Goal: Navigation & Orientation: Find specific page/section

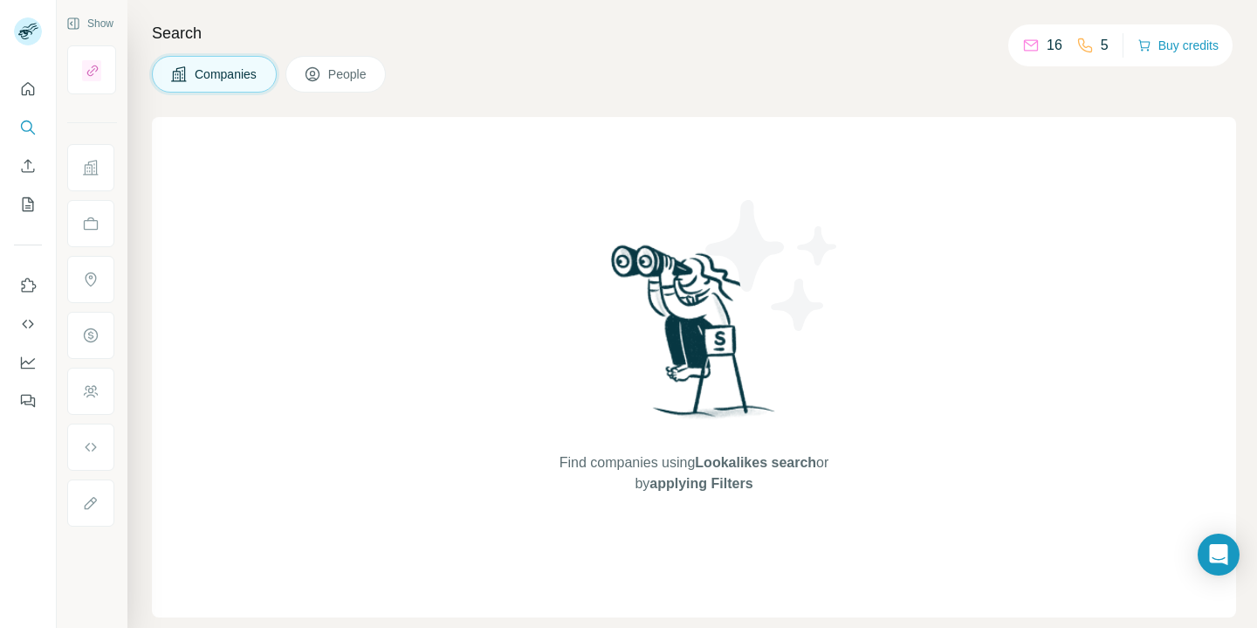
click at [913, 24] on h4 "Search" at bounding box center [694, 33] width 1084 height 24
click at [33, 94] on icon "Quick start" at bounding box center [28, 88] width 13 height 13
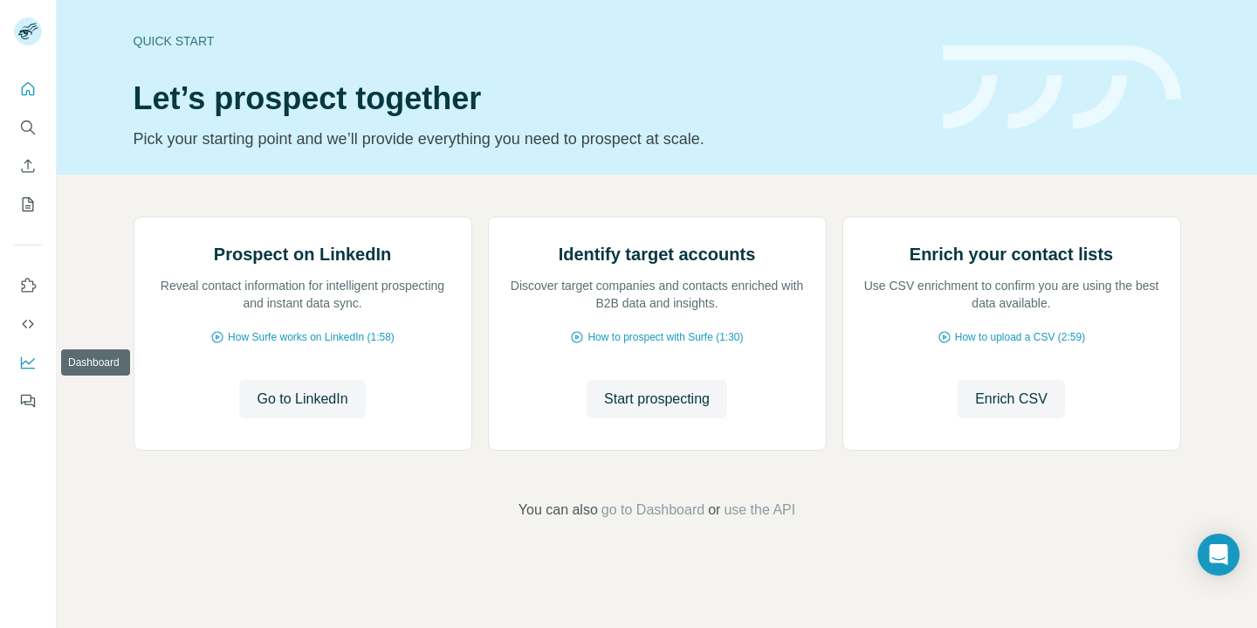
click at [25, 363] on icon "Dashboard" at bounding box center [27, 362] width 17 height 17
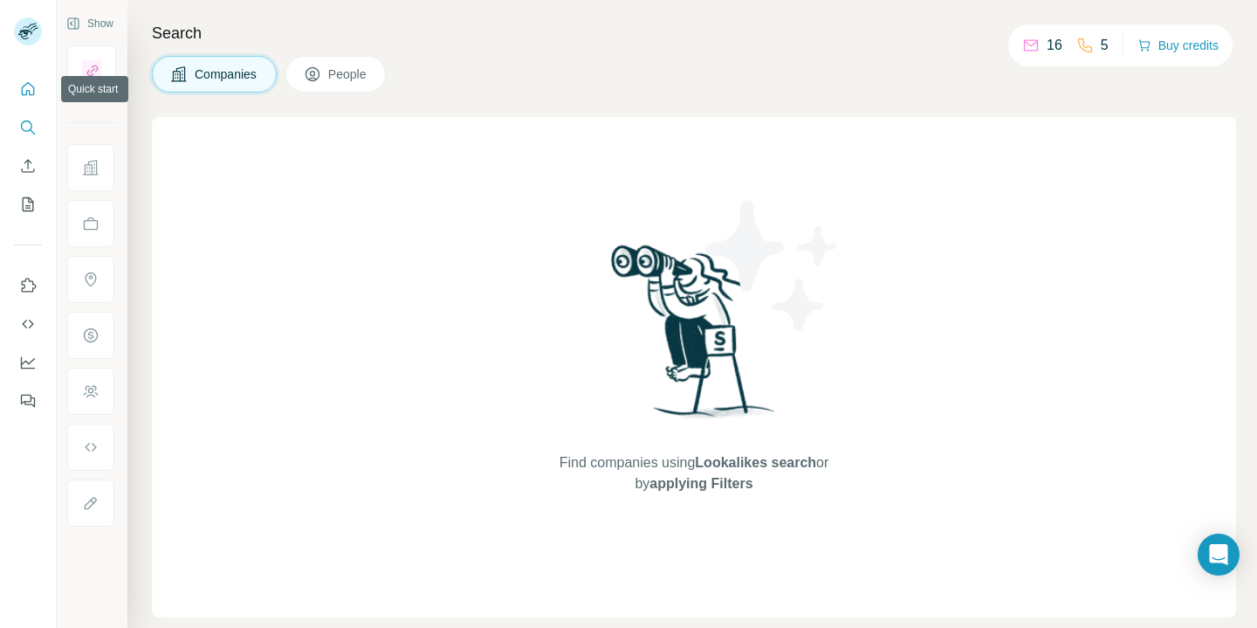
click at [32, 93] on icon "Quick start" at bounding box center [27, 88] width 17 height 17
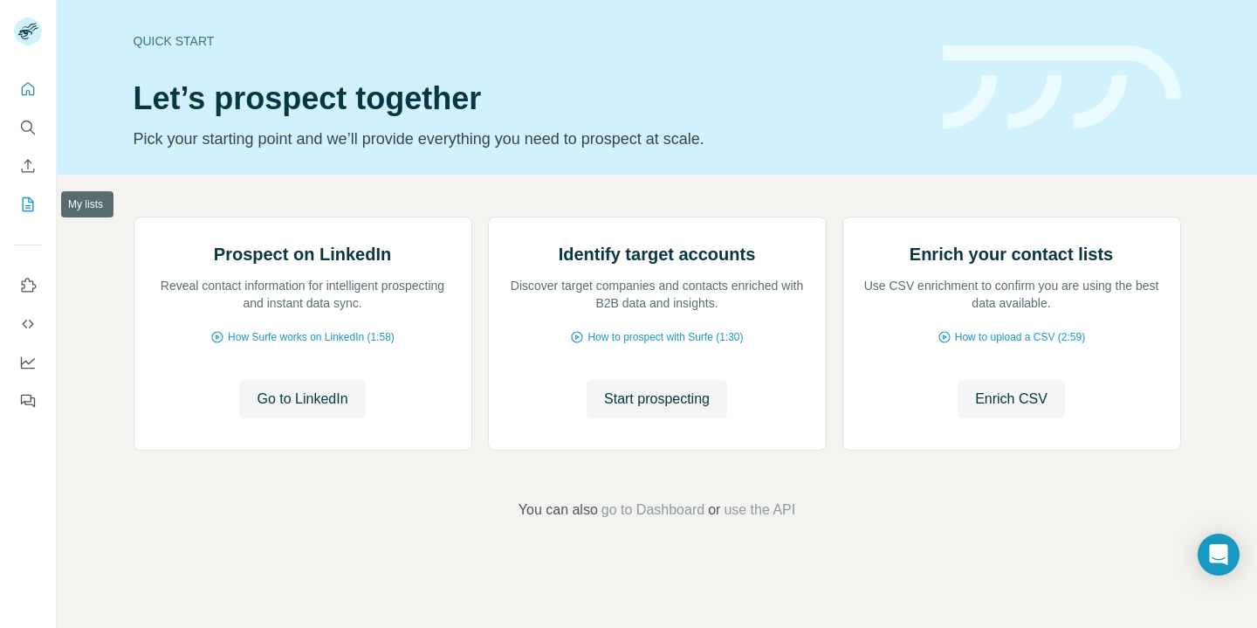
click at [26, 211] on icon "My lists" at bounding box center [27, 204] width 17 height 17
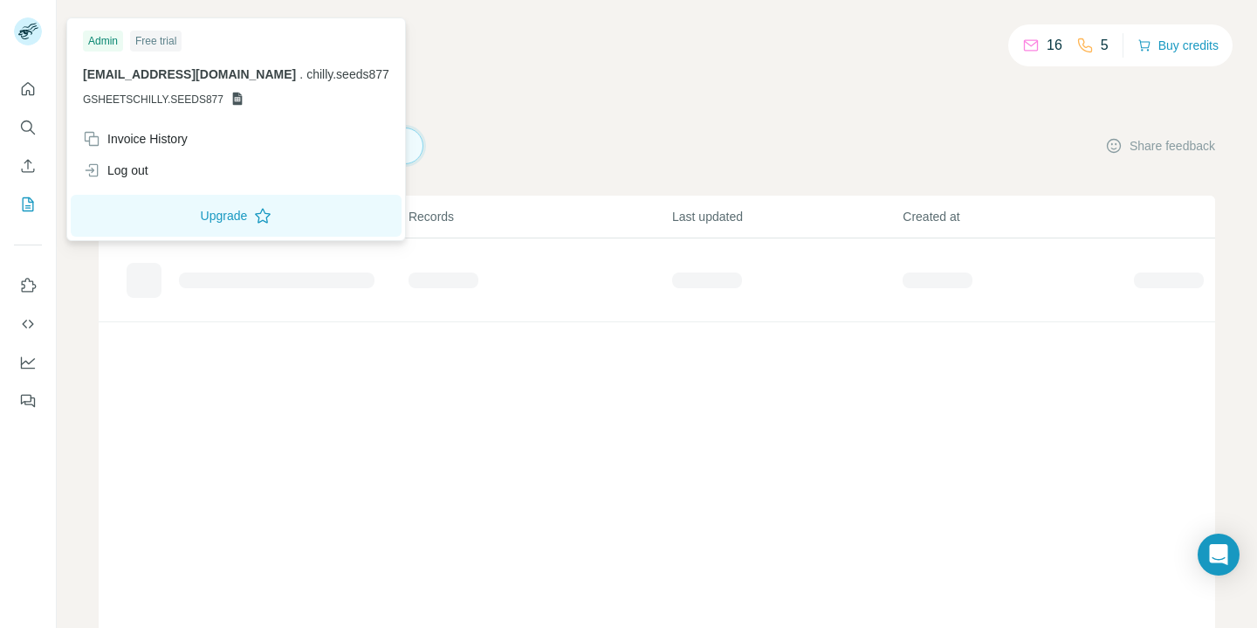
click at [33, 31] on rect at bounding box center [28, 31] width 28 height 28
click at [29, 363] on icon "Dashboard" at bounding box center [28, 361] width 14 height 7
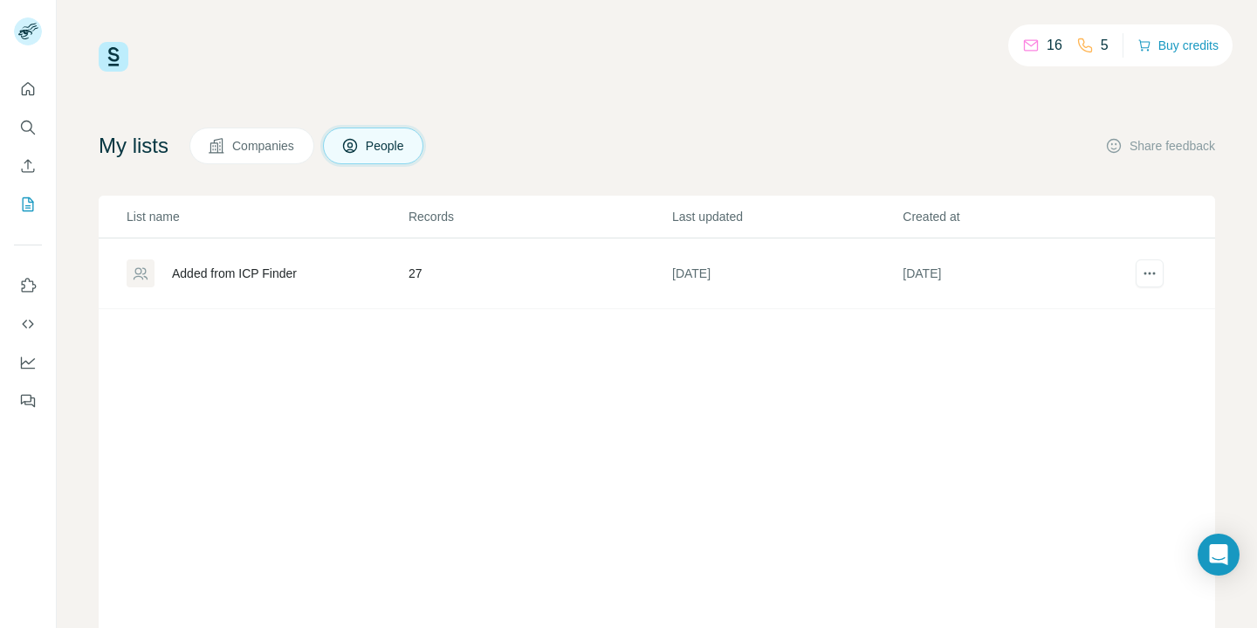
click at [1189, 13] on div "16 5 Buy credits My lists Companies People Share feedback List name Records Las…" at bounding box center [657, 314] width 1201 height 628
click at [113, 63] on img at bounding box center [114, 57] width 30 height 30
click at [40, 95] on button "Quick start" at bounding box center [28, 88] width 28 height 31
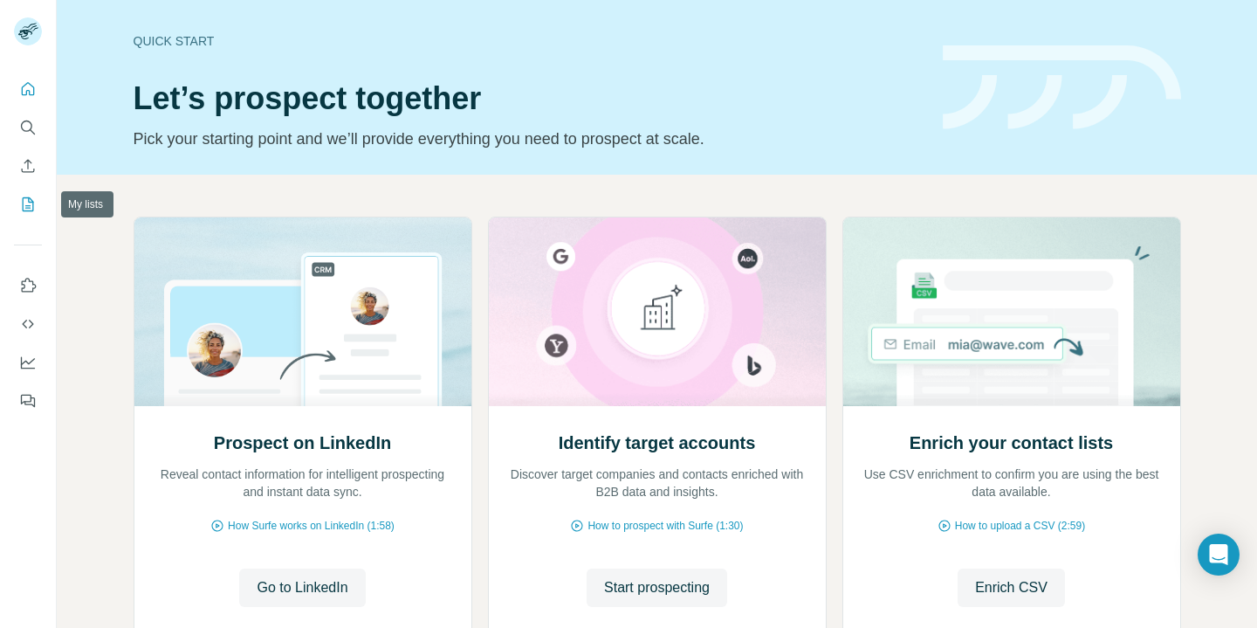
click at [25, 205] on icon "My lists" at bounding box center [29, 202] width 9 height 11
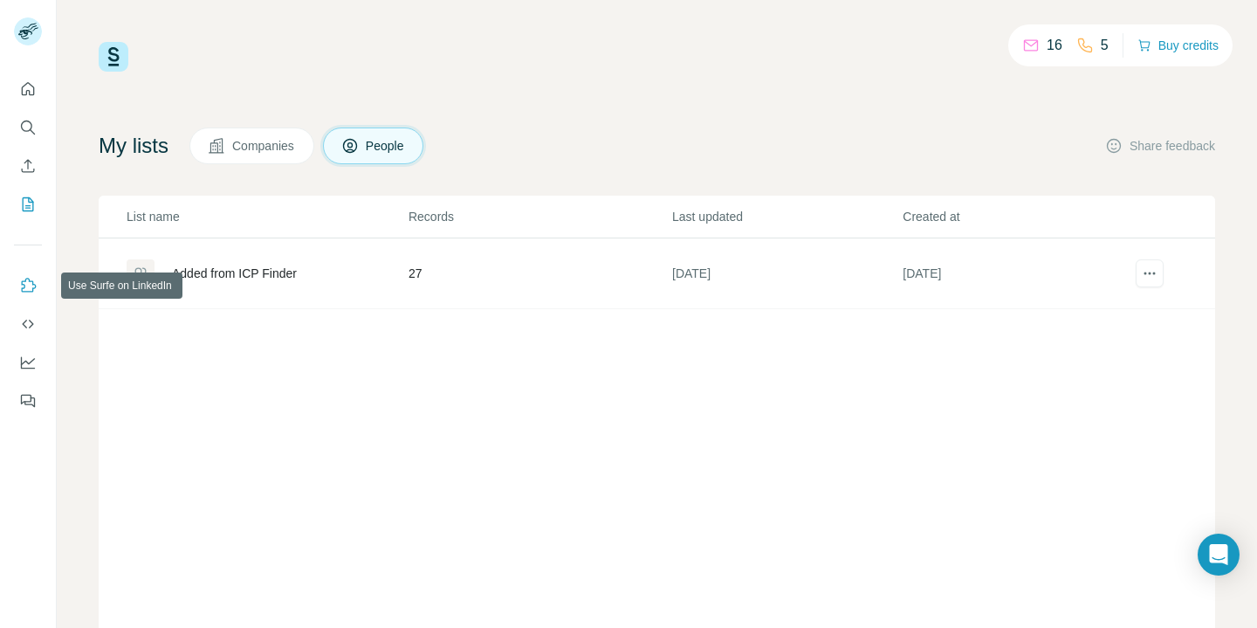
click at [28, 289] on icon "Use Surfe on LinkedIn" at bounding box center [27, 285] width 17 height 17
click at [26, 405] on icon "Feedback" at bounding box center [27, 400] width 17 height 17
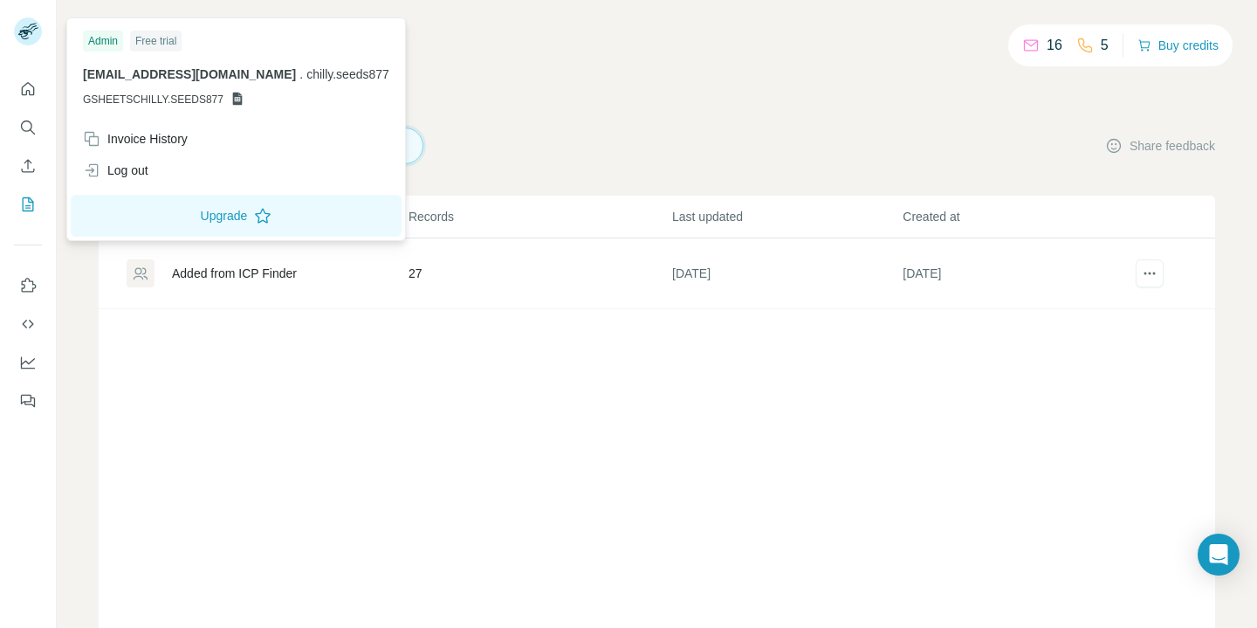
click at [106, 40] on div "Admin" at bounding box center [103, 41] width 40 height 21
click at [132, 169] on div "Log out" at bounding box center [115, 170] width 65 height 17
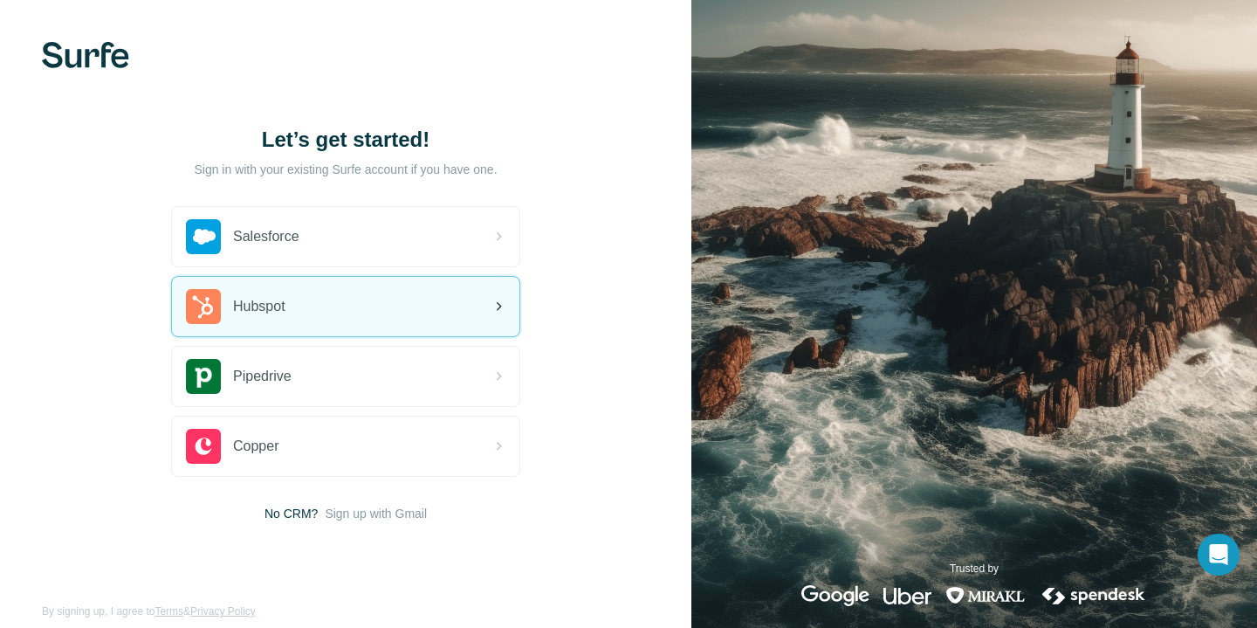
click at [313, 303] on div "Hubspot" at bounding box center [346, 306] width 348 height 59
click at [300, 313] on div "Hubspot" at bounding box center [346, 306] width 348 height 59
click at [492, 306] on icon at bounding box center [498, 306] width 21 height 21
click at [478, 308] on div "Hubspot" at bounding box center [346, 306] width 348 height 59
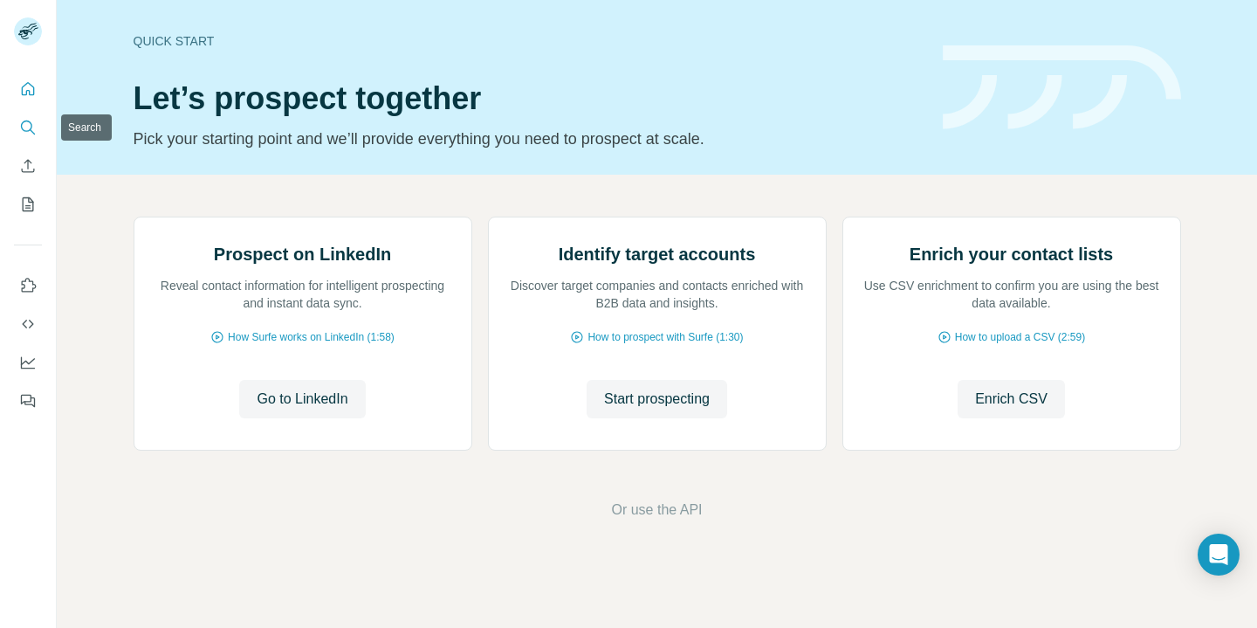
click at [35, 124] on icon "Search" at bounding box center [27, 127] width 17 height 17
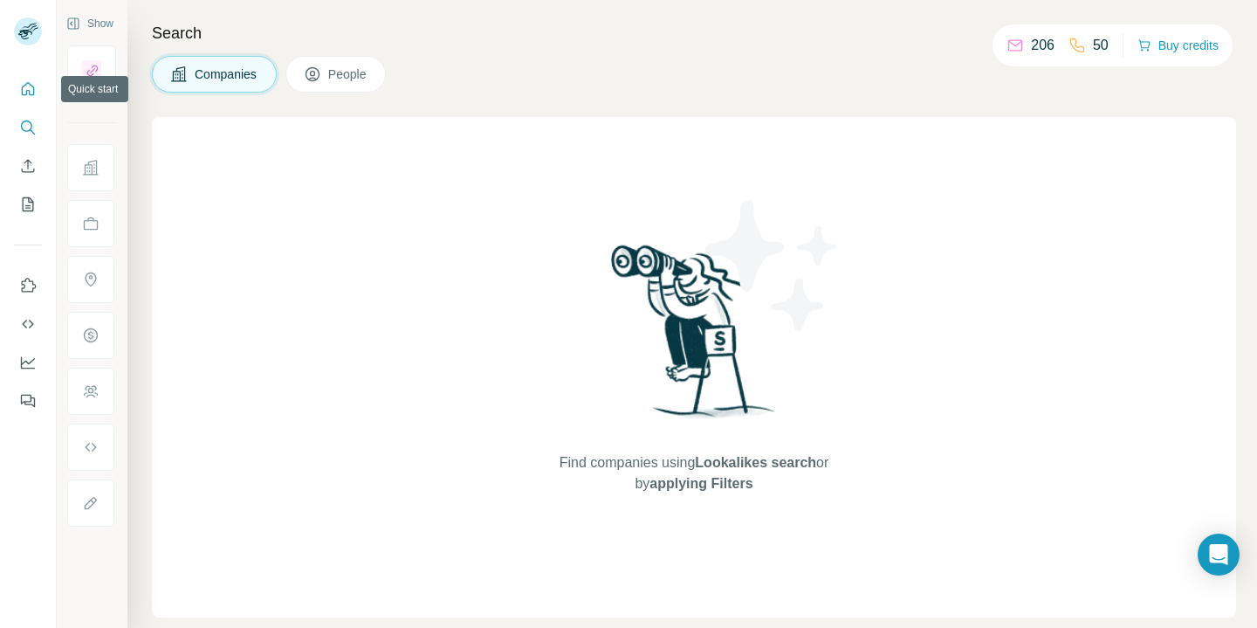
click at [15, 95] on button "Quick start" at bounding box center [28, 88] width 28 height 31
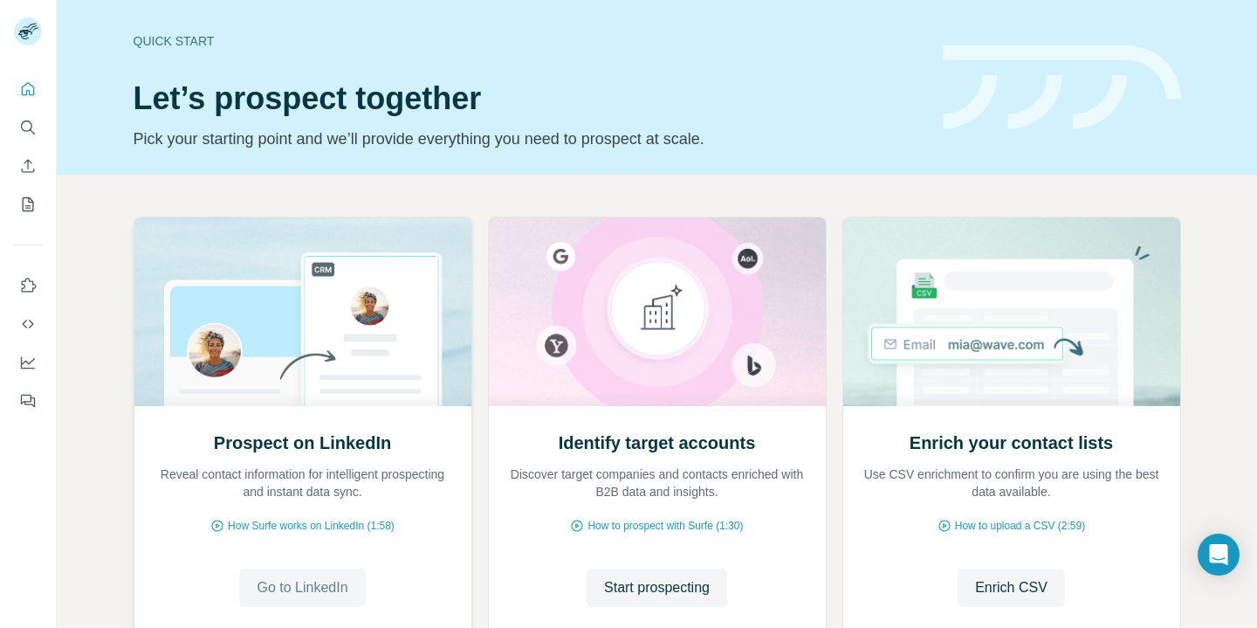
click at [329, 595] on span "Go to LinkedIn" at bounding box center [302, 587] width 91 height 21
click at [32, 132] on icon "Search" at bounding box center [32, 131] width 5 height 5
click at [28, 123] on icon "Search" at bounding box center [27, 127] width 17 height 17
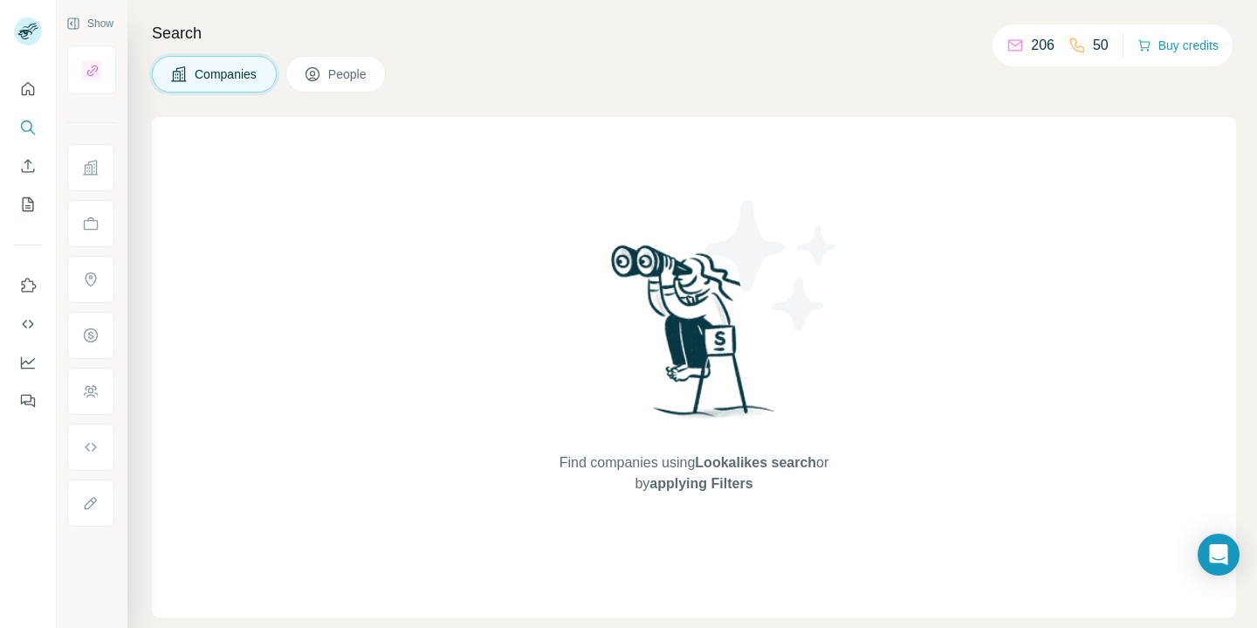
click at [365, 79] on span "People" at bounding box center [348, 73] width 40 height 17
